Goal: Information Seeking & Learning: Learn about a topic

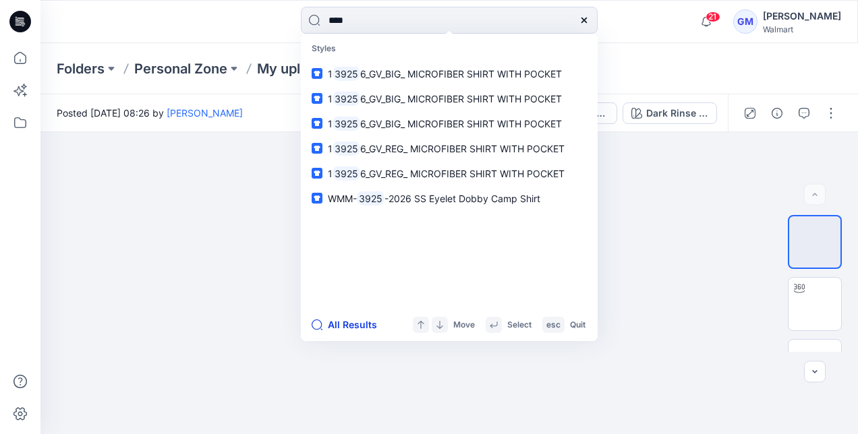
type input "****"
click at [348, 322] on button "All Results" at bounding box center [348, 325] width 74 height 16
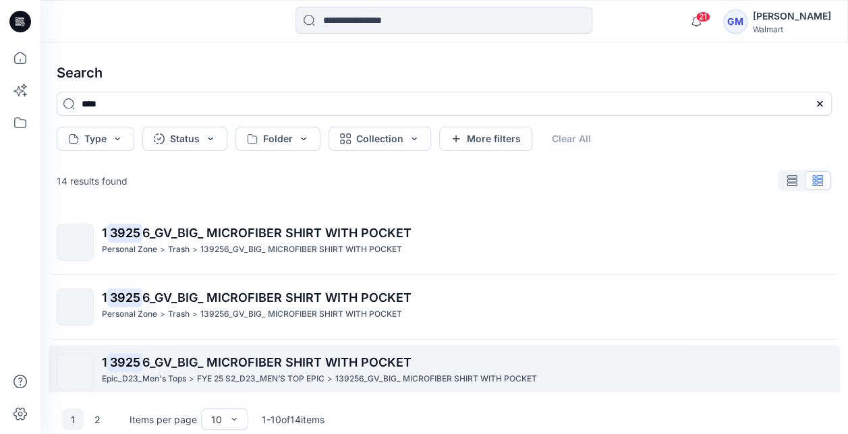
scroll to position [202, 0]
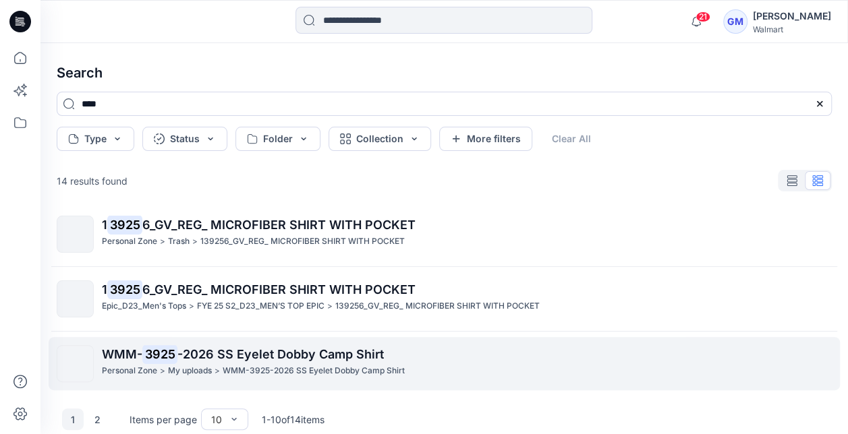
click at [277, 352] on span "-2026 SS Eyelet Dobby Camp Shirt" at bounding box center [280, 354] width 206 height 14
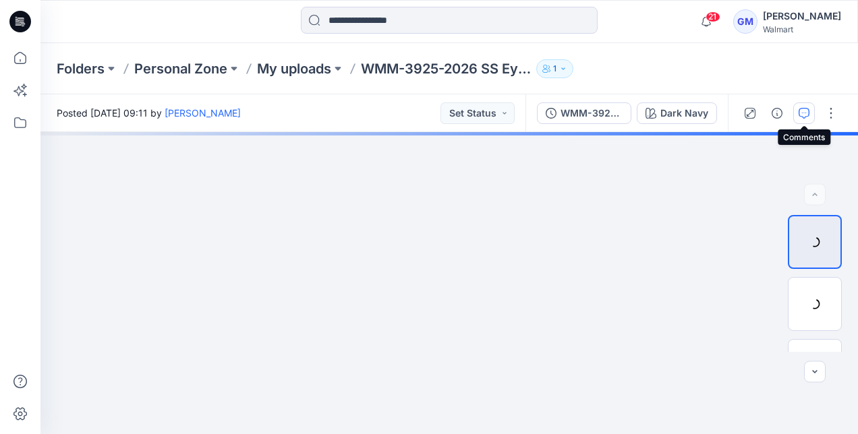
click at [797, 116] on button "button" at bounding box center [804, 113] width 22 height 22
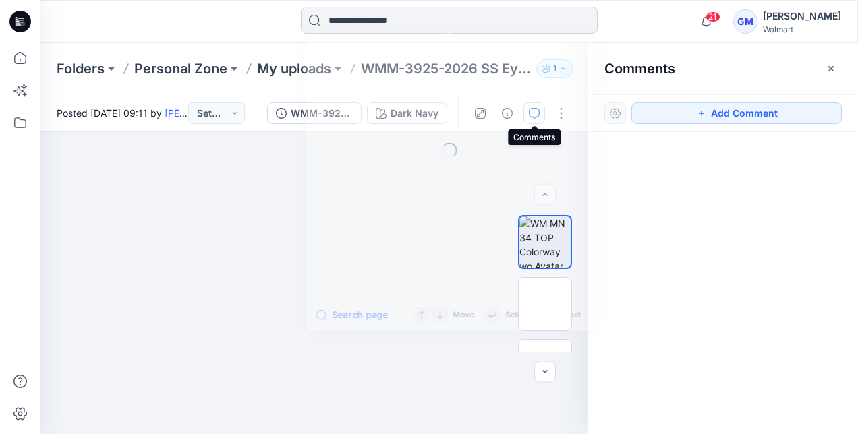
click at [394, 17] on input at bounding box center [449, 20] width 297 height 27
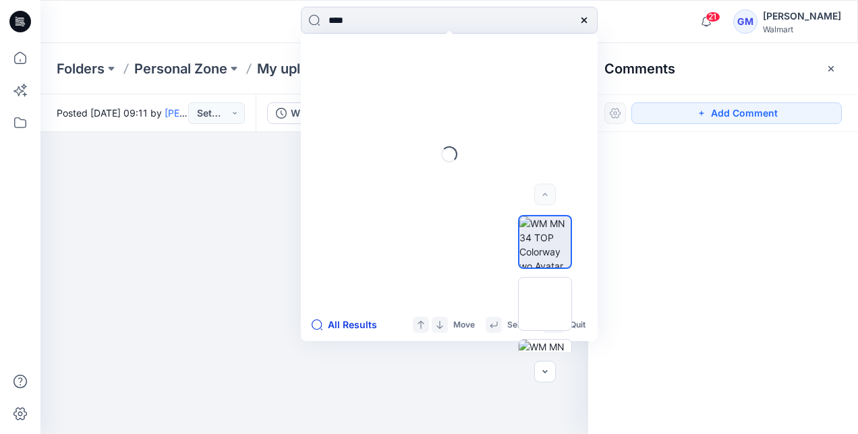
type input "****"
click at [347, 332] on button "All Results" at bounding box center [348, 325] width 74 height 16
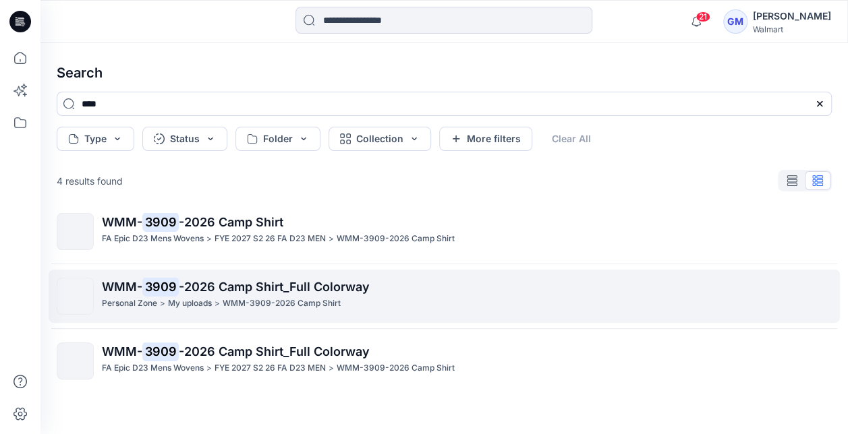
scroll to position [1, 0]
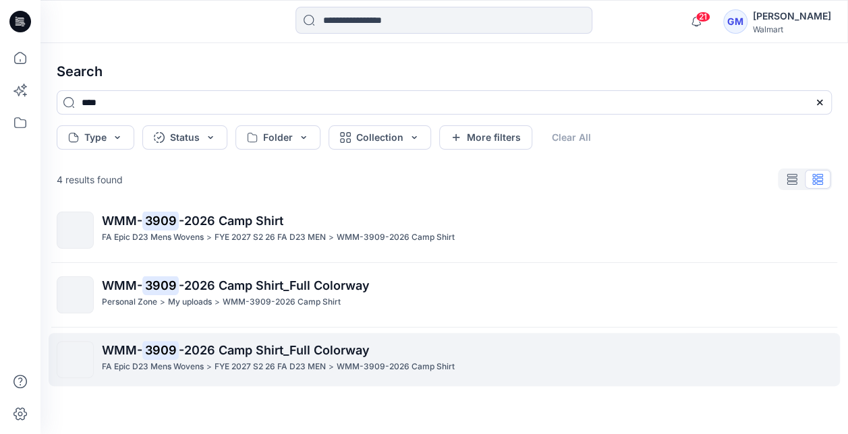
click at [225, 345] on span "-2026 Camp Shirt_Full Colorway" at bounding box center [274, 350] width 191 height 14
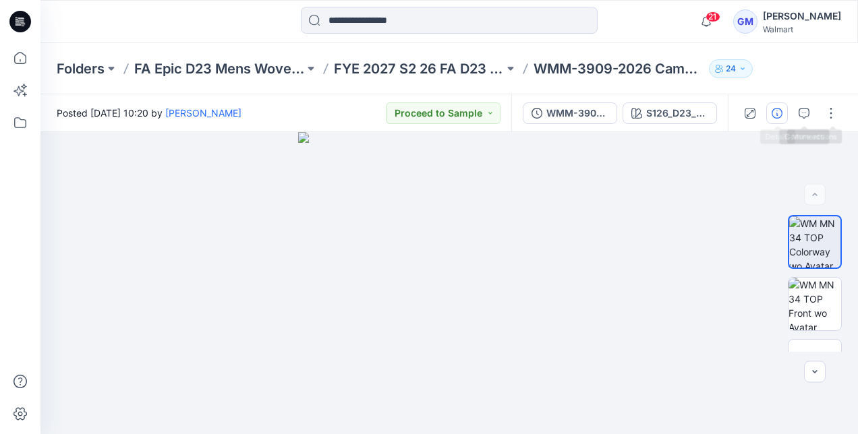
click at [785, 115] on button "button" at bounding box center [777, 113] width 22 height 22
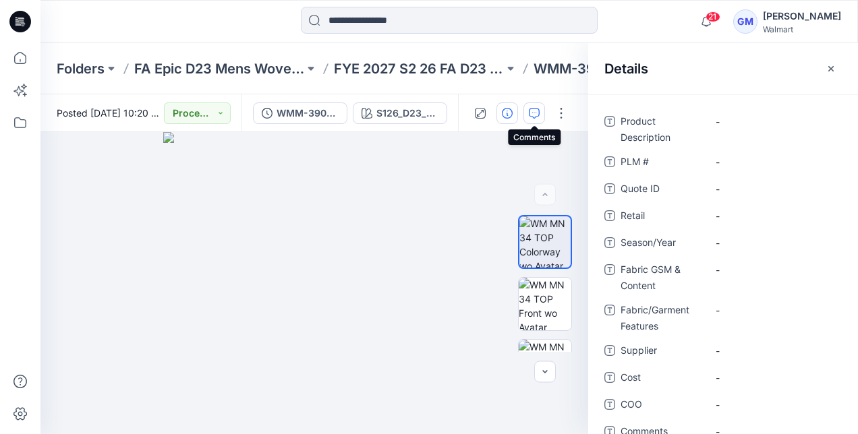
click at [530, 114] on icon "button" at bounding box center [534, 113] width 11 height 11
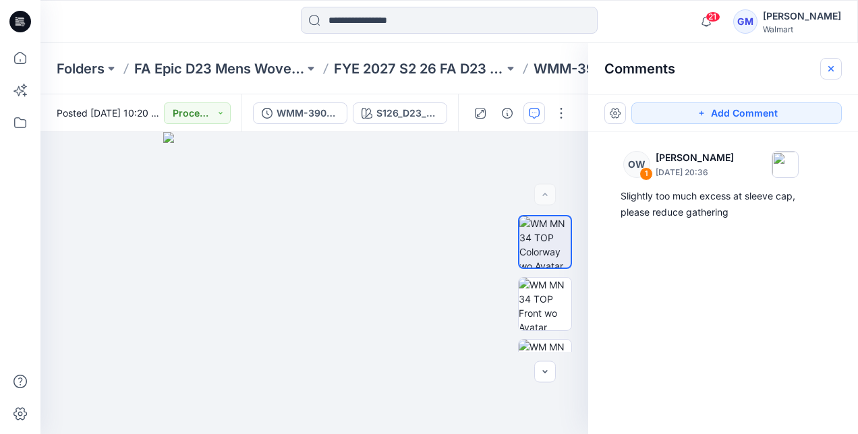
click at [834, 67] on icon "button" at bounding box center [830, 68] width 11 height 11
